Goal: Information Seeking & Learning: Find specific fact

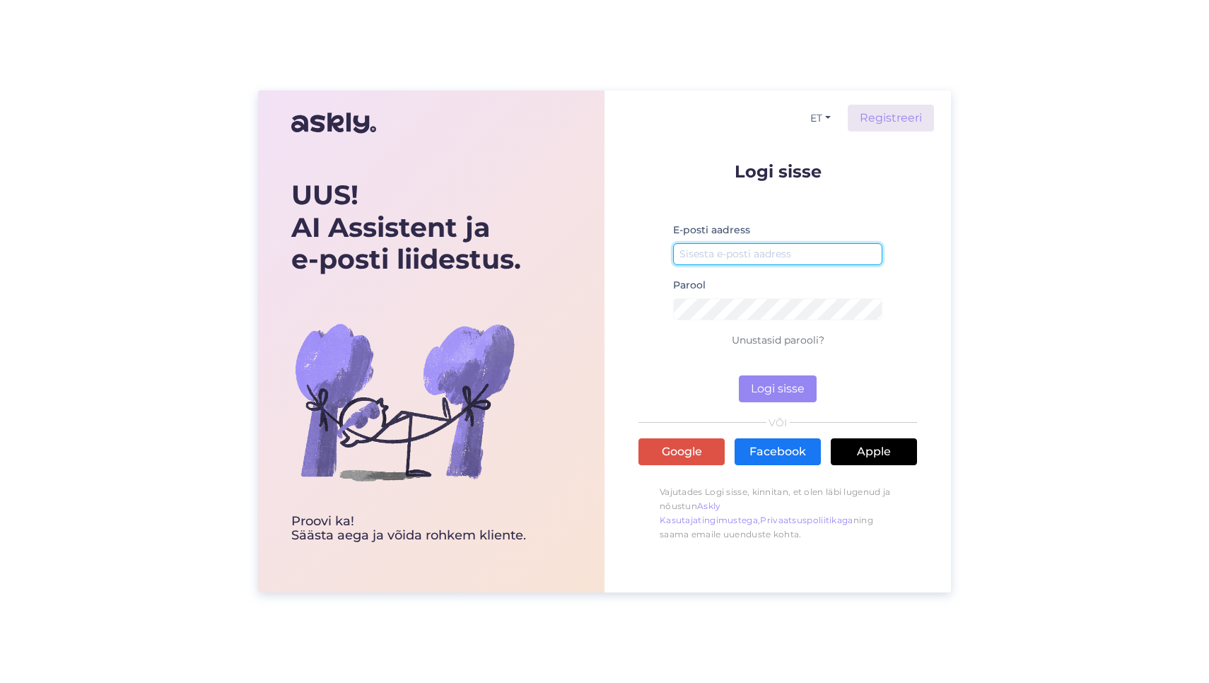
type input "[EMAIL_ADDRESS][DOMAIN_NAME]"
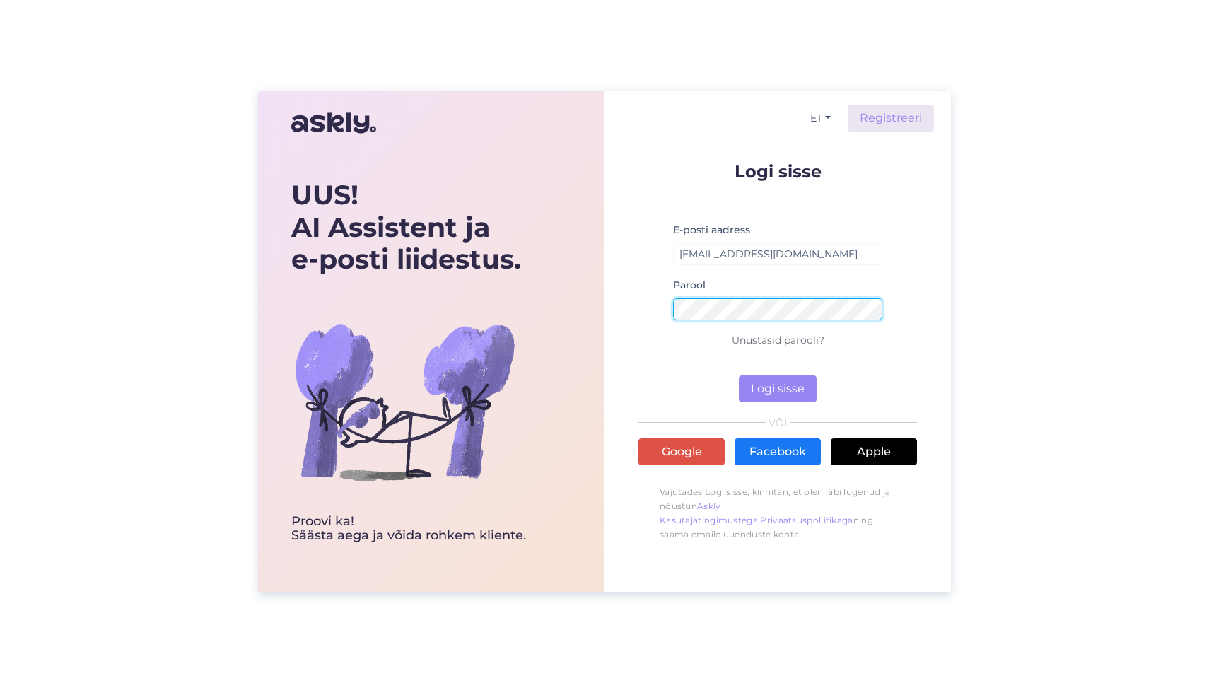
click at [777, 389] on button "Logi sisse" at bounding box center [778, 389] width 78 height 27
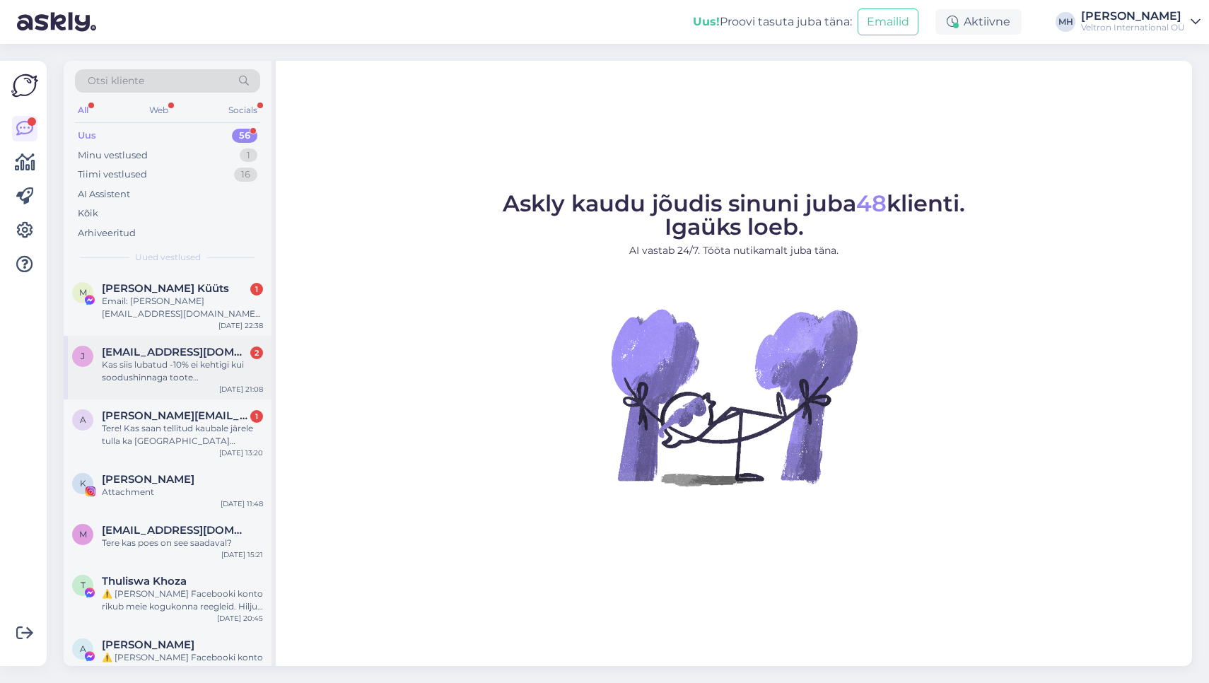
click at [189, 362] on div "Kas siis lubatud -10% ei kehtigi kui soodushinnaga toote [PERSON_NAME]?" at bounding box center [182, 371] width 161 height 25
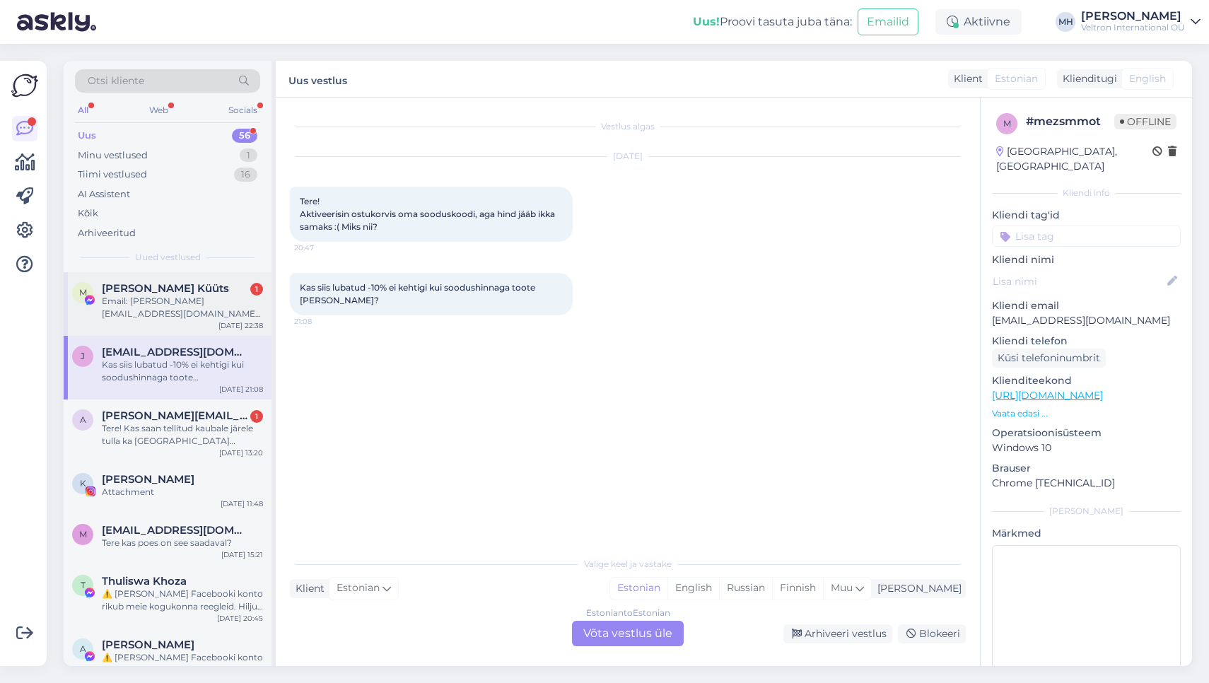
click at [182, 319] on div "M [PERSON_NAME] 1 Email: [PERSON_NAME][EMAIL_ADDRESS][DOMAIN_NAME] Date of birt…" at bounding box center [168, 304] width 208 height 64
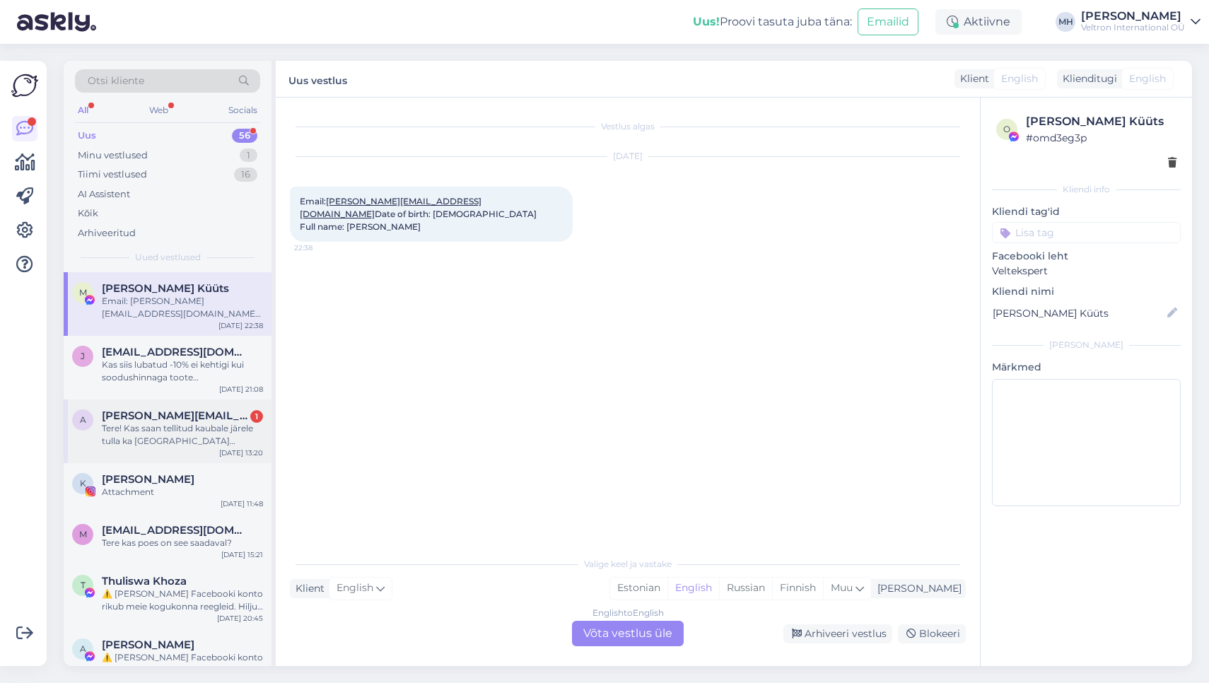
click at [181, 409] on span "[PERSON_NAME][EMAIL_ADDRESS][PERSON_NAME][DOMAIN_NAME]" at bounding box center [175, 415] width 147 height 13
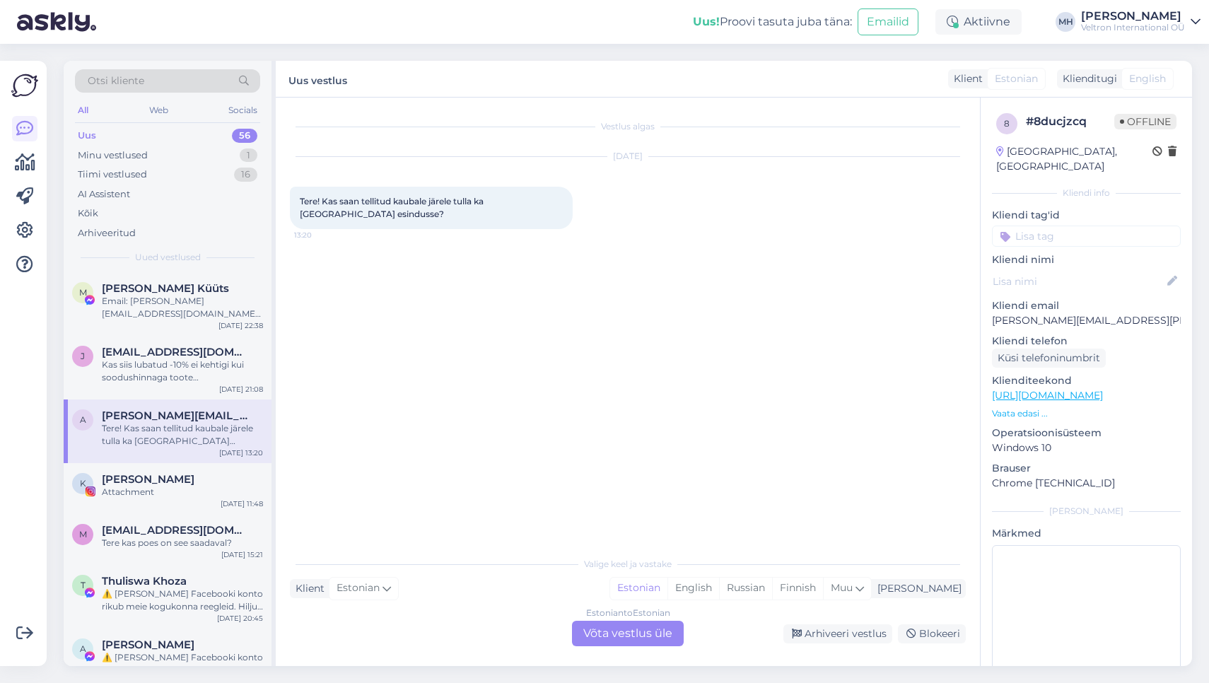
click at [1037, 226] on input at bounding box center [1086, 236] width 189 height 21
click at [207, 355] on span "[EMAIL_ADDRESS][DOMAIN_NAME]" at bounding box center [175, 352] width 147 height 13
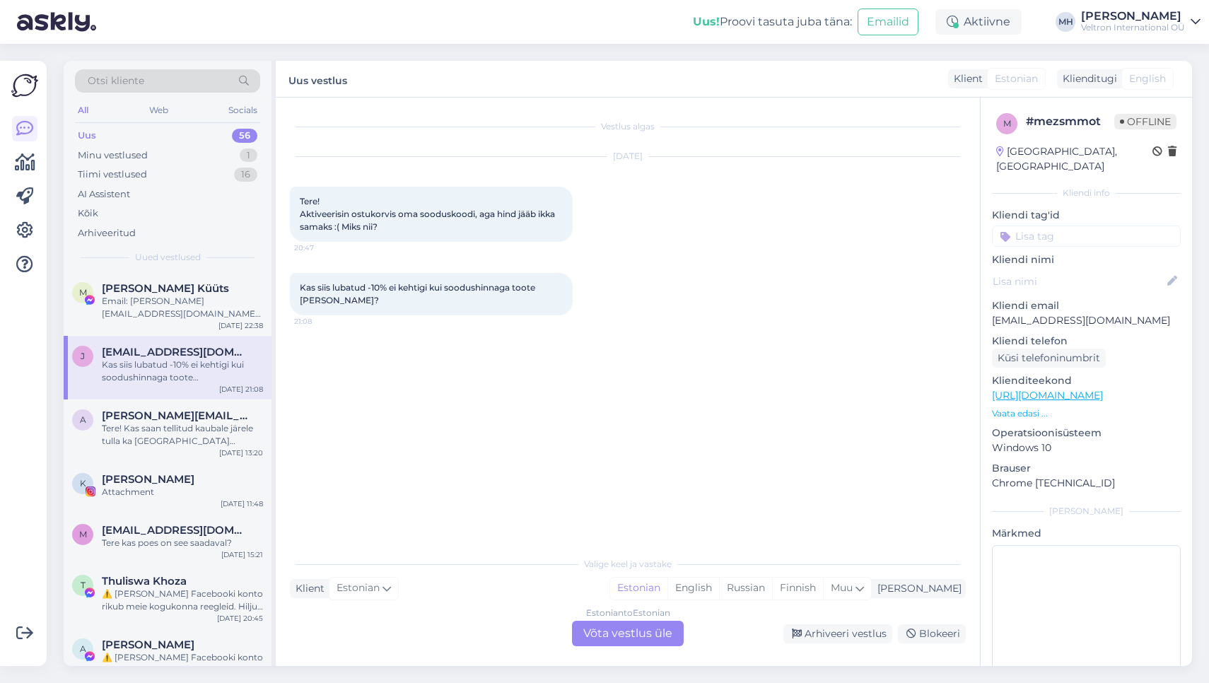
click at [25, 74] on img at bounding box center [24, 85] width 27 height 27
click at [27, 175] on link at bounding box center [24, 162] width 25 height 25
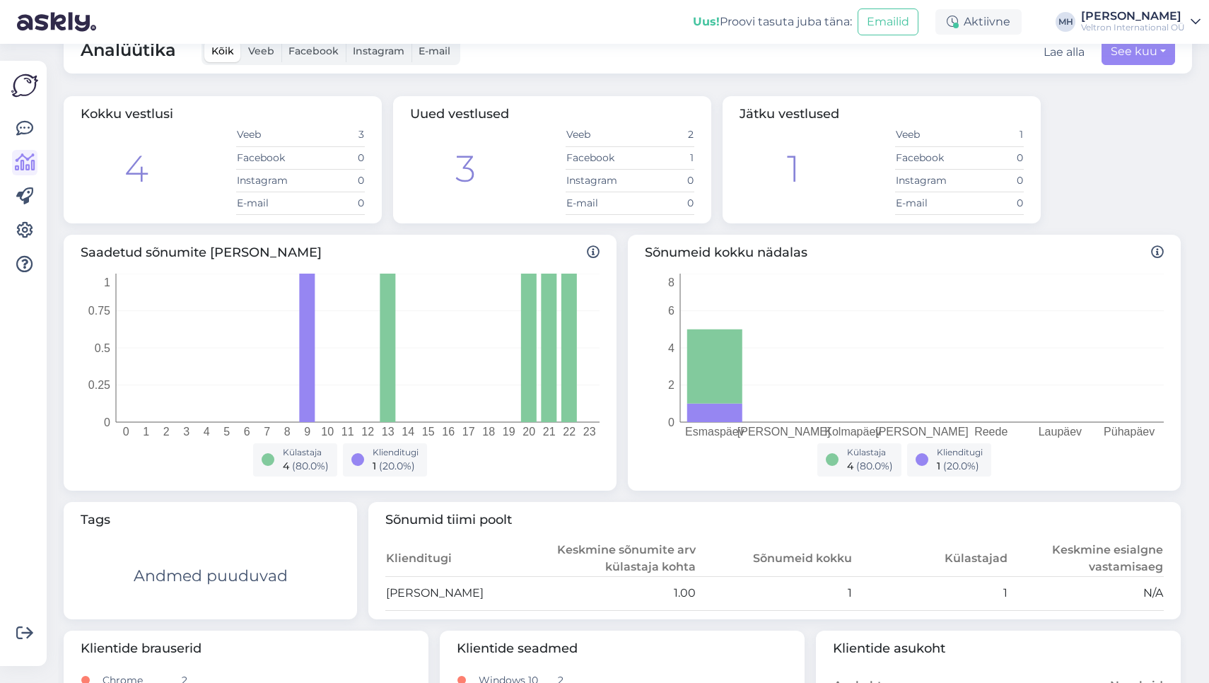
scroll to position [33, 0]
